Goal: Task Accomplishment & Management: Use online tool/utility

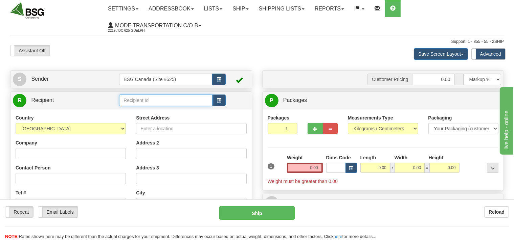
click at [150, 98] on input "text" at bounding box center [165, 100] width 93 height 11
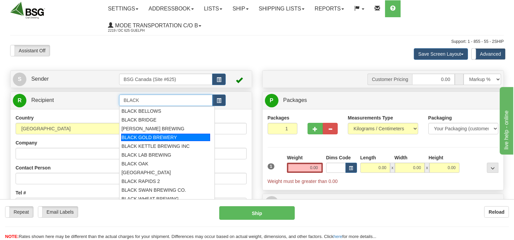
click at [143, 138] on div "BLACK GOLD BREWERY" at bounding box center [165, 137] width 89 height 7
type input "BLACK GOLD BREWERY"
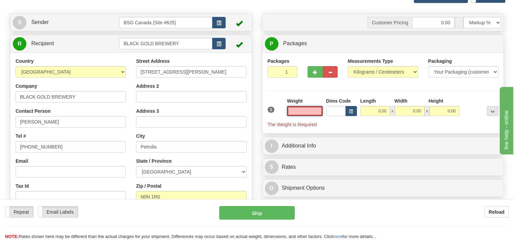
scroll to position [71, 0]
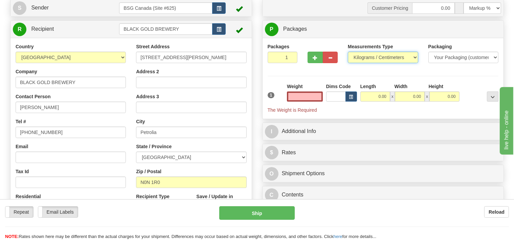
type input "0.00"
click at [348, 52] on select "Pounds / Inches Kilograms / Centimeters" at bounding box center [383, 57] width 70 height 11
select select "0"
click option "Pounds / Inches" at bounding box center [0, 0] width 0 height 0
type input "2"
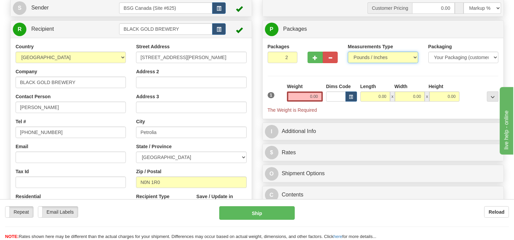
click at [292, 56] on input "2" at bounding box center [283, 57] width 30 height 11
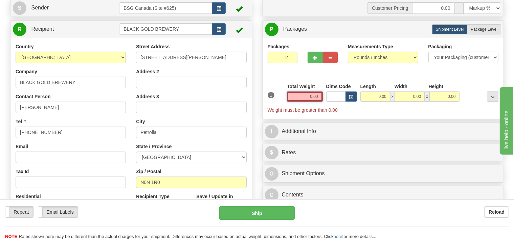
click at [303, 99] on input "0.00" at bounding box center [305, 97] width 36 height 10
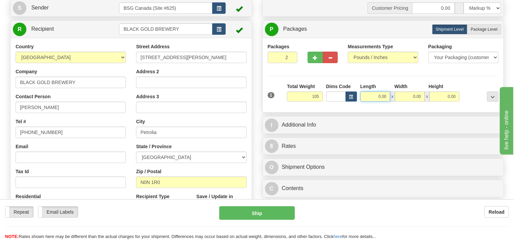
type input "105.00"
click at [370, 99] on input "0.00" at bounding box center [375, 97] width 30 height 10
type input "24.00"
click at [406, 95] on input "0.00" at bounding box center [410, 97] width 30 height 10
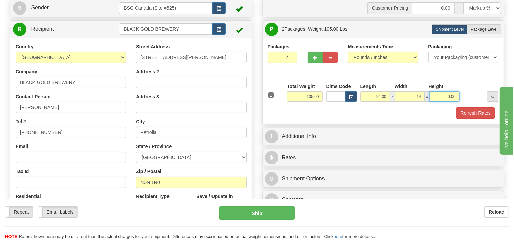
type input "14.00"
click at [437, 95] on input "0.00" at bounding box center [444, 97] width 30 height 10
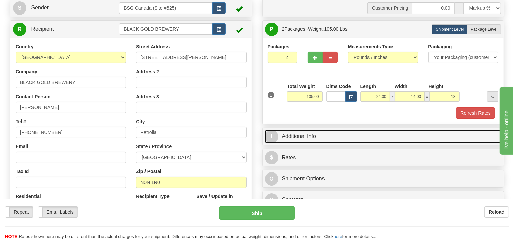
type input "13.00"
click at [344, 137] on link "I Additional Info" at bounding box center [383, 137] width 236 height 14
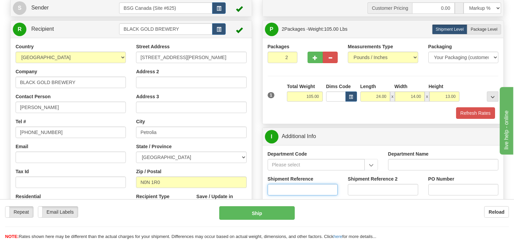
drag, startPoint x: 320, startPoint y: 187, endPoint x: 313, endPoint y: 191, distance: 8.3
click at [313, 191] on input "Shipment Reference" at bounding box center [303, 189] width 70 height 11
type input "SO170-150530"
click at [480, 112] on button "Refresh Rates" at bounding box center [475, 113] width 39 height 11
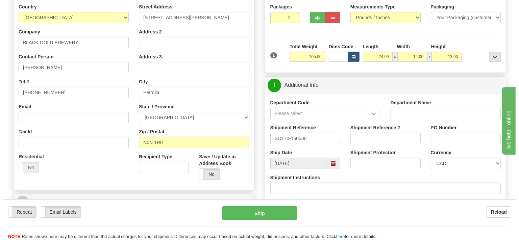
scroll to position [143, 0]
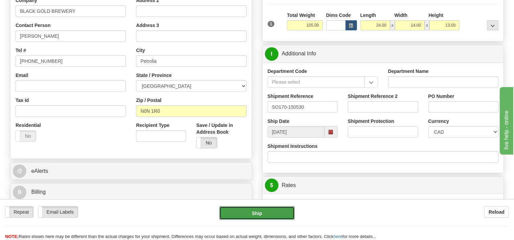
click at [277, 212] on button "Ship" at bounding box center [256, 214] width 75 height 14
type input "260"
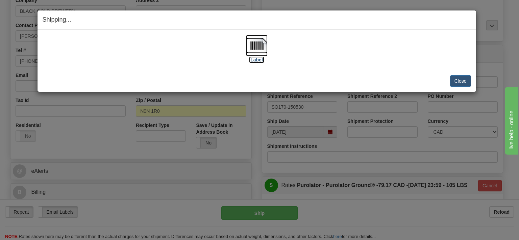
click at [255, 49] on img at bounding box center [257, 46] width 22 height 22
